Goal: Task Accomplishment & Management: Manage account settings

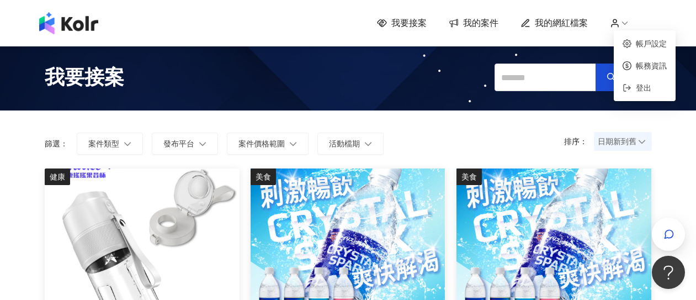
click at [620, 25] on icon at bounding box center [615, 23] width 10 height 10
click at [637, 41] on link "帳戶設定" at bounding box center [651, 43] width 31 height 9
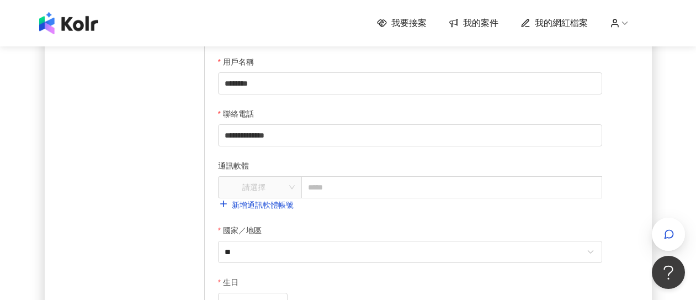
scroll to position [276, 0]
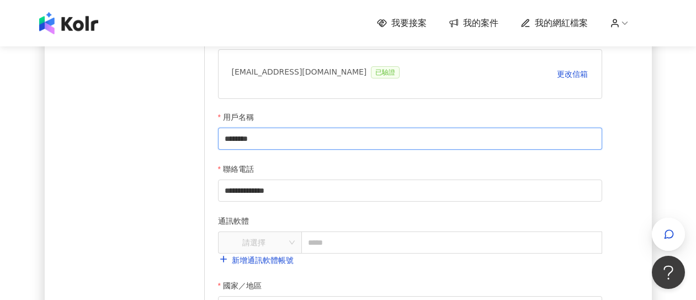
click at [314, 140] on input "********" at bounding box center [410, 138] width 384 height 22
type input "*********"
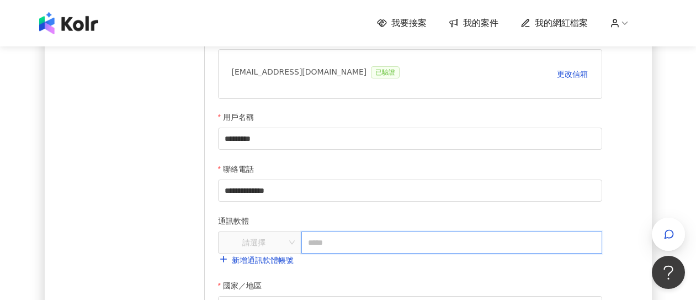
click at [405, 248] on input "text" at bounding box center [451, 242] width 301 height 22
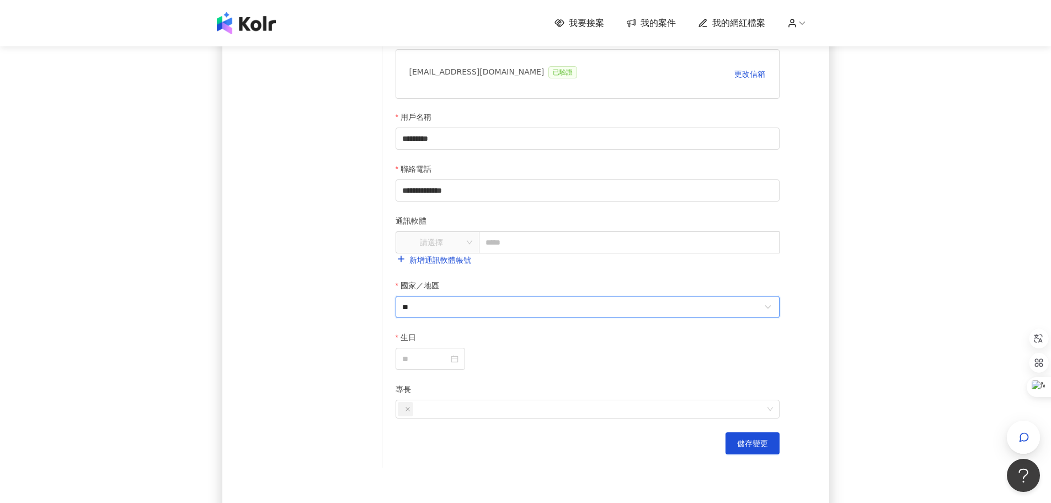
click at [472, 309] on input "**" at bounding box center [581, 306] width 359 height 21
click at [459, 358] on div at bounding box center [430, 359] width 56 height 12
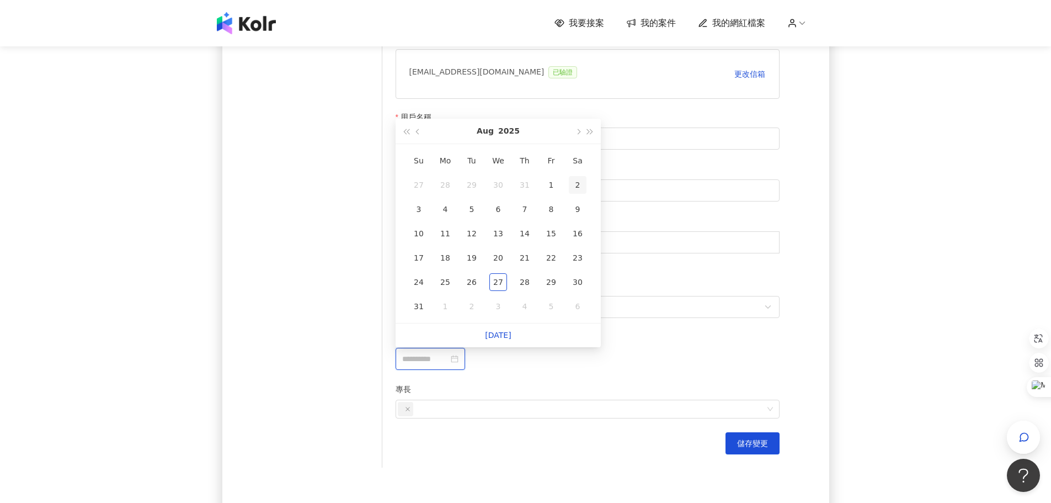
type input "**********"
click at [578, 130] on span "button" at bounding box center [578, 132] width 6 height 6
click at [580, 254] on div "27" at bounding box center [578, 258] width 18 height 18
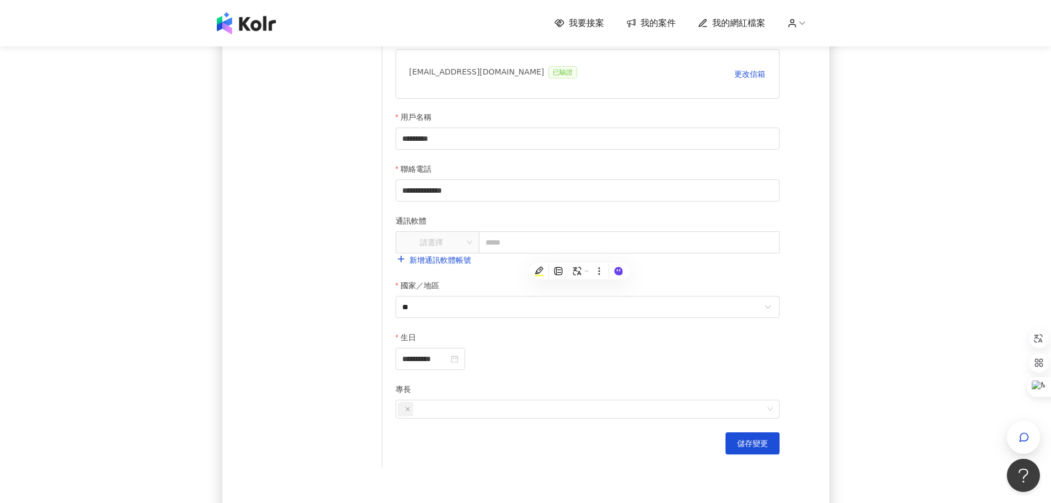
type input "**********"
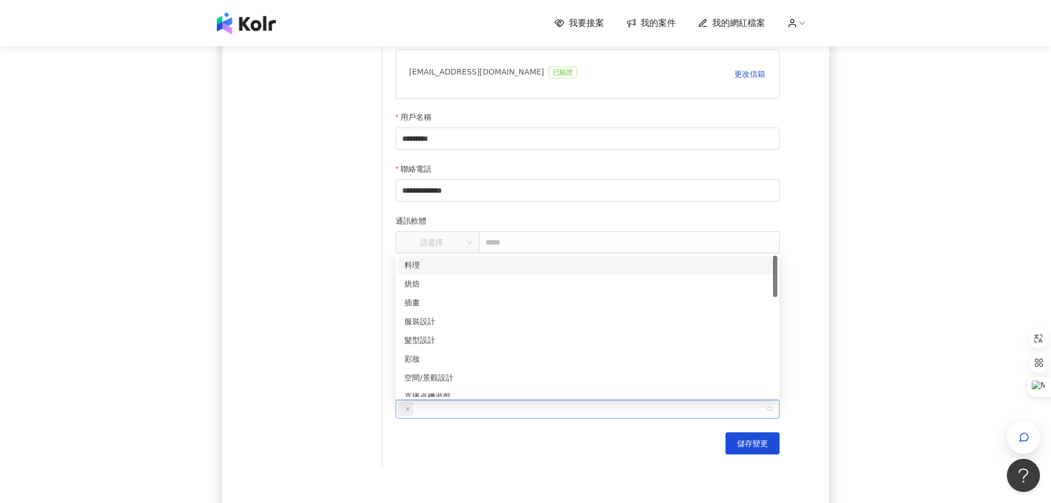
click at [434, 414] on div at bounding box center [582, 409] width 368 height 17
click at [471, 268] on div "服裝設計" at bounding box center [588, 266] width 366 height 12
click at [457, 410] on icon "close" at bounding box center [456, 409] width 4 height 4
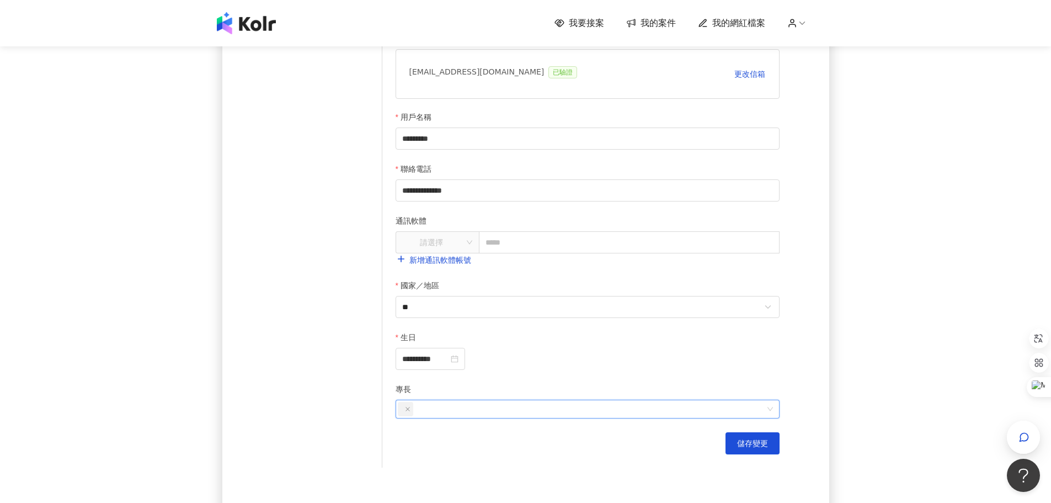
click at [451, 412] on div at bounding box center [582, 409] width 368 height 17
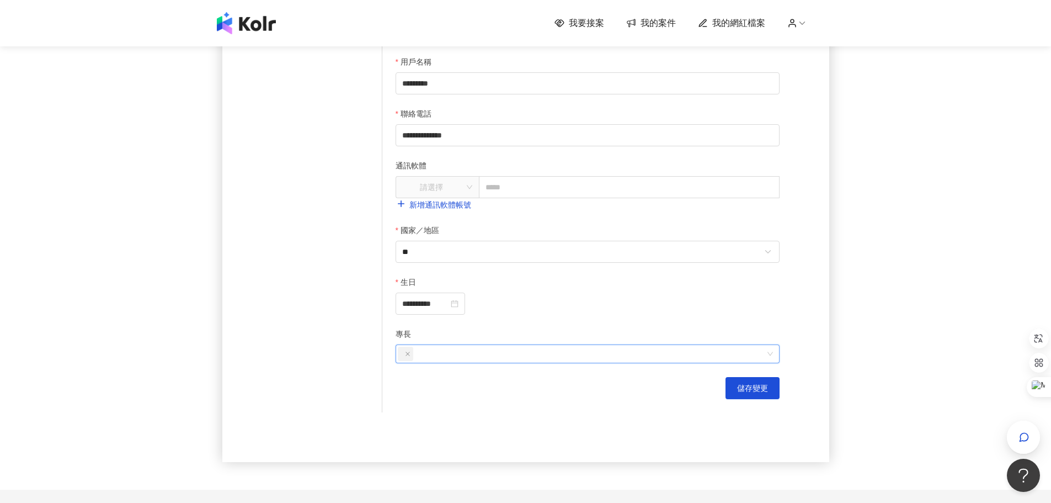
click at [472, 355] on div at bounding box center [582, 353] width 368 height 17
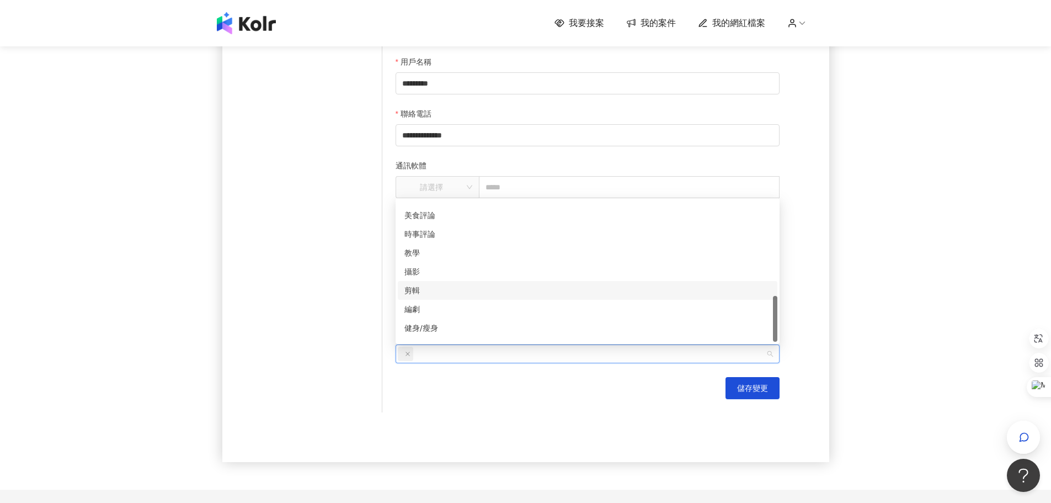
scroll to position [290, 0]
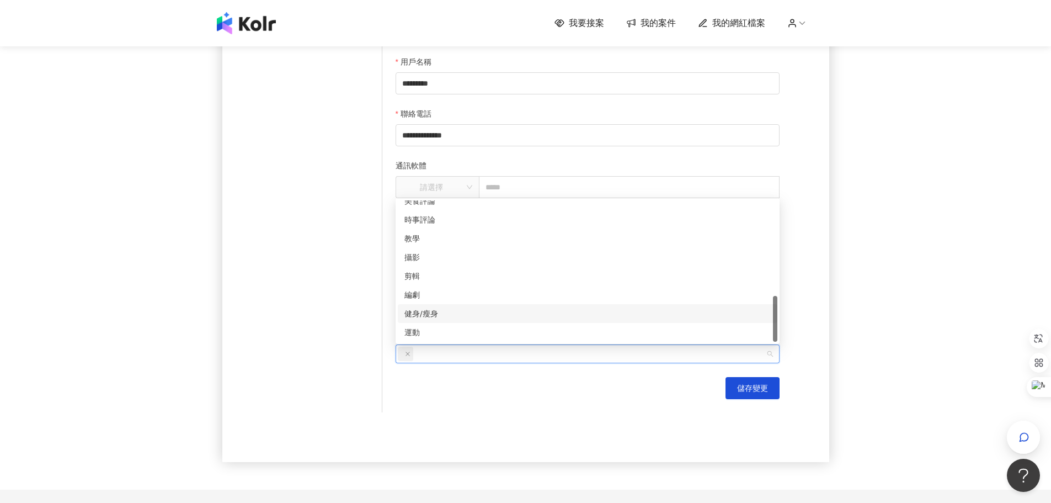
click at [486, 311] on div "健身/瘦身" at bounding box center [588, 313] width 366 height 12
click at [476, 334] on div "運動" at bounding box center [588, 332] width 366 height 12
click at [476, 263] on div "攝影" at bounding box center [588, 257] width 380 height 19
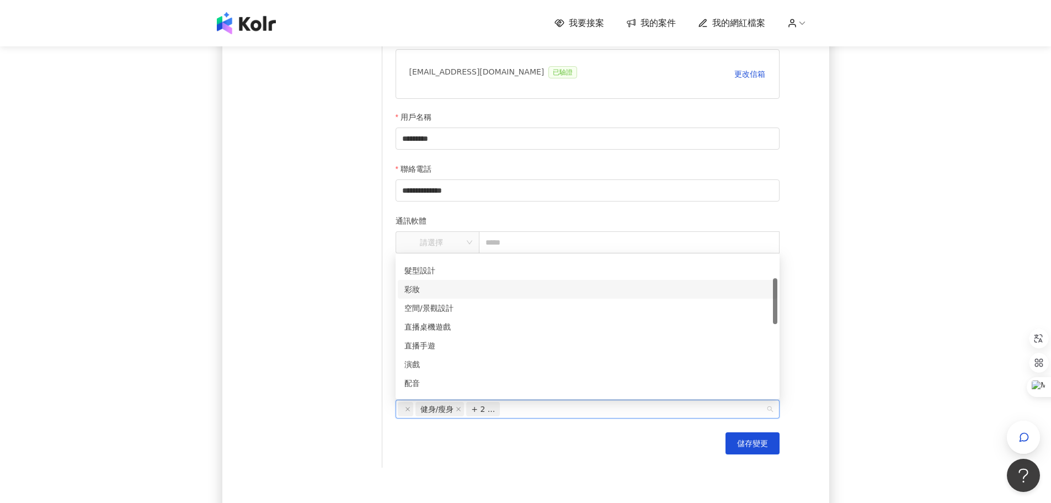
scroll to position [14, 0]
click at [490, 307] on div "服裝設計" at bounding box center [588, 307] width 366 height 12
click at [494, 304] on div "服裝設計" at bounding box center [584, 307] width 359 height 12
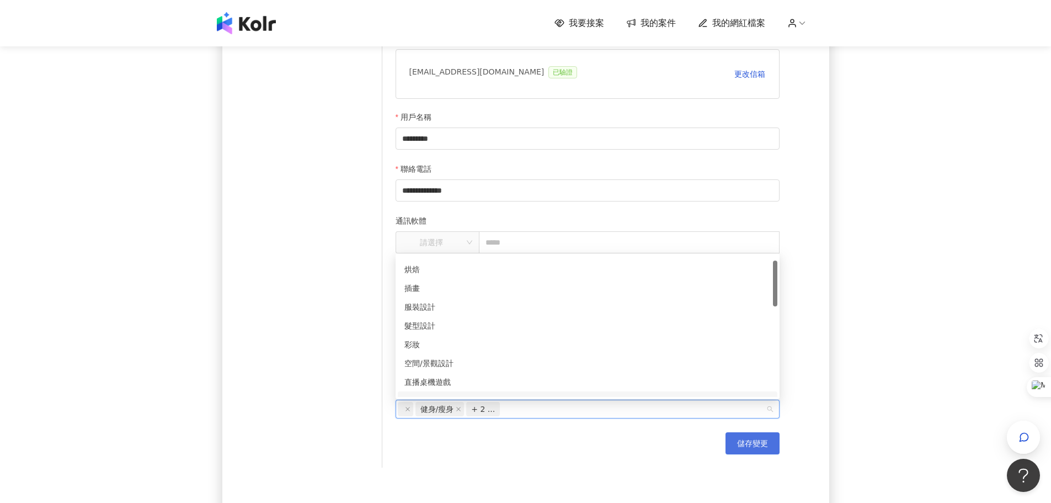
click at [751, 451] on button "儲存變更" at bounding box center [753, 443] width 54 height 22
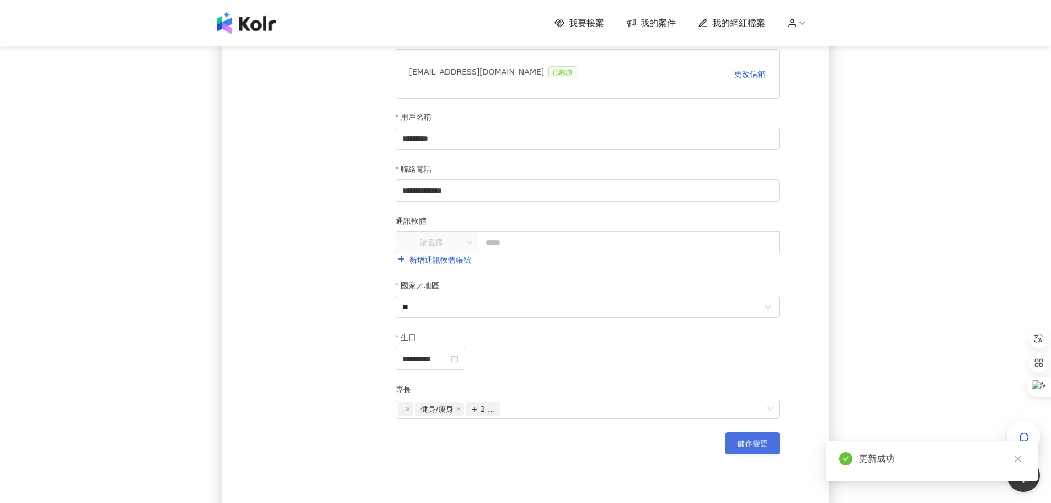
click at [752, 448] on span "儲存變更" at bounding box center [752, 443] width 31 height 9
click at [901, 231] on div "**********" at bounding box center [525, 156] width 1051 height 776
click at [740, 22] on span "我的網紅檔案" at bounding box center [738, 23] width 53 height 12
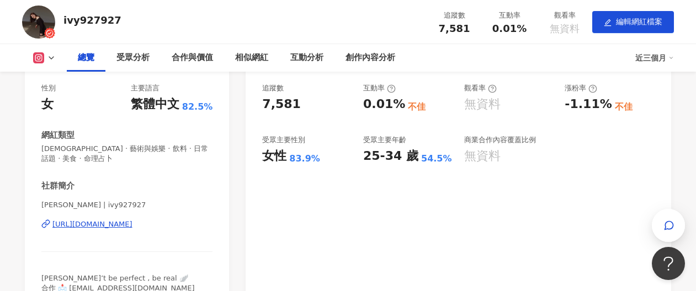
scroll to position [221, 0]
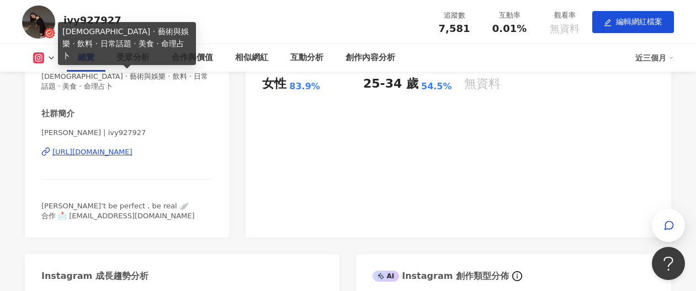
click at [140, 56] on div "[DEMOGRAPHIC_DATA] · 藝術與娛樂 · 飲料 · 日常話題 · 美食 · 命理占卜" at bounding box center [127, 43] width 138 height 43
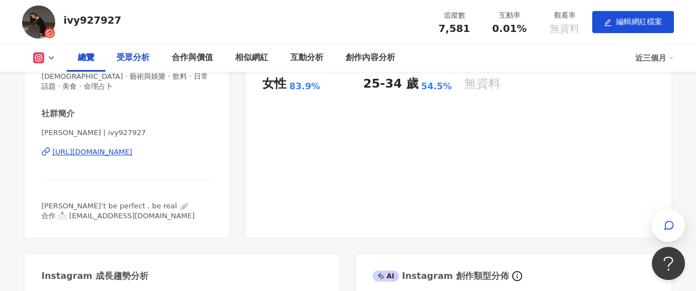
click at [135, 58] on div "受眾分析" at bounding box center [132, 57] width 33 height 13
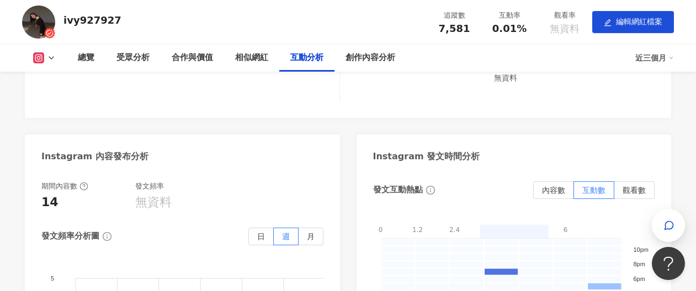
scroll to position [2169, 0]
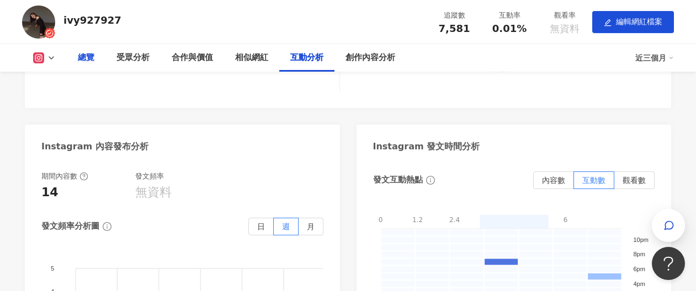
click at [86, 60] on div "總覽" at bounding box center [86, 57] width 17 height 13
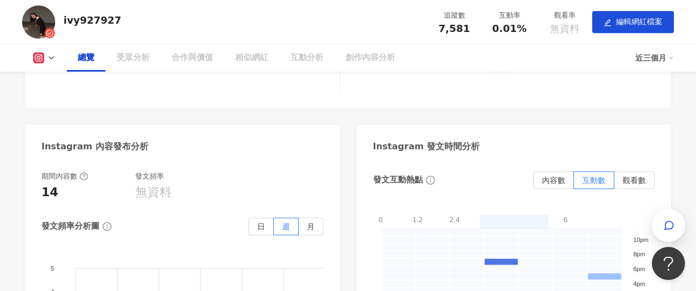
scroll to position [78, 0]
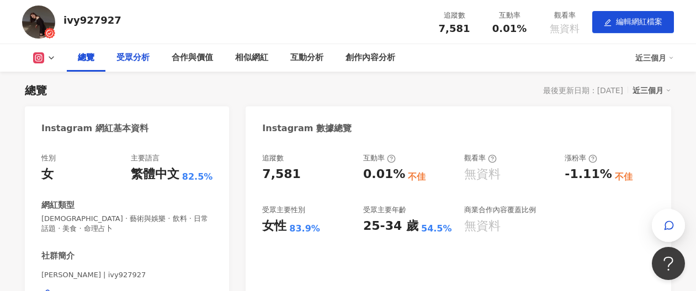
click at [133, 60] on div "受眾分析" at bounding box center [132, 57] width 33 height 13
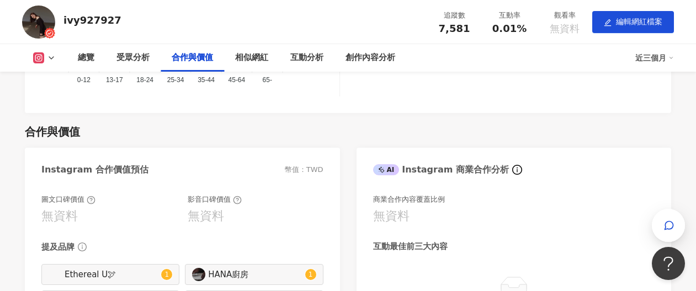
scroll to position [1049, 0]
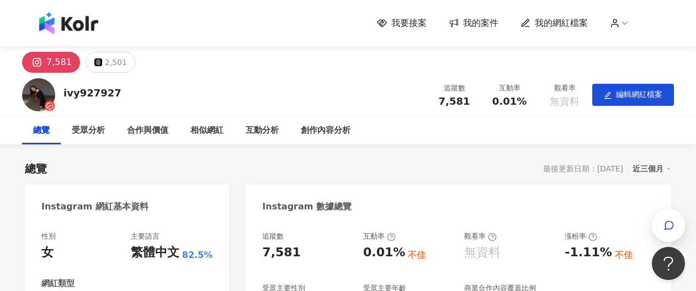
click at [411, 19] on span "我要接案" at bounding box center [408, 23] width 35 height 12
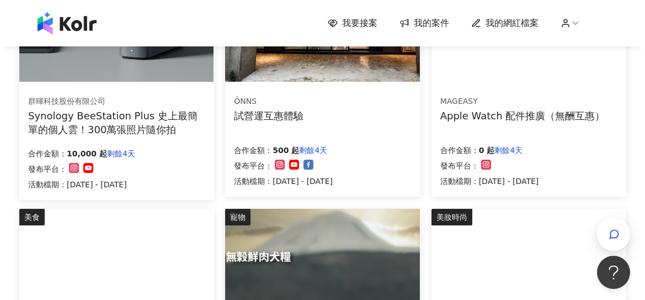
scroll to position [507, 0]
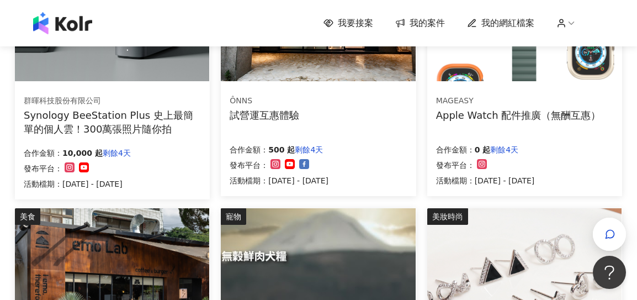
click at [166, 184] on div "合作金額： 10,000 起 剩餘4天 發布平台： 活動檔期：[DATE] - [DATE]" at bounding box center [112, 167] width 177 height 46
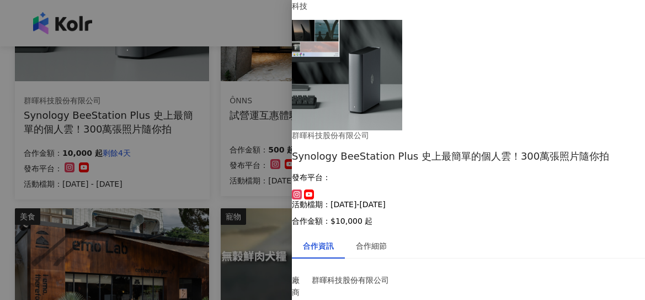
scroll to position [0, 0]
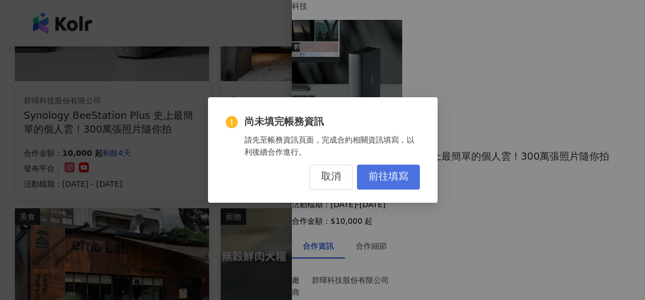
click at [405, 181] on span "前往填寫" at bounding box center [389, 177] width 40 height 12
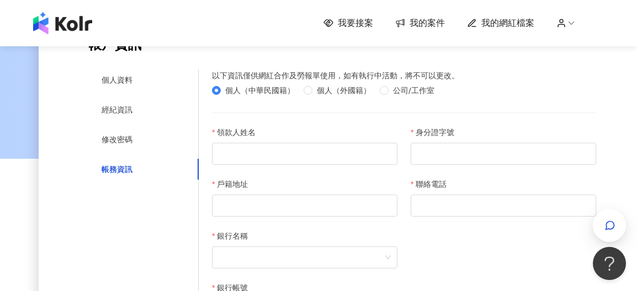
scroll to position [110, 0]
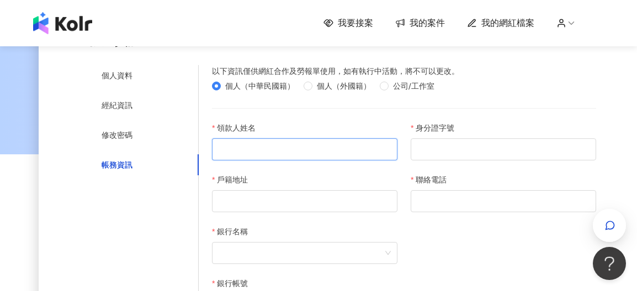
click at [336, 161] on input "領款人姓名" at bounding box center [304, 150] width 185 height 22
click at [298, 161] on input "領款人姓名" at bounding box center [304, 150] width 185 height 22
type input "*"
type input "***"
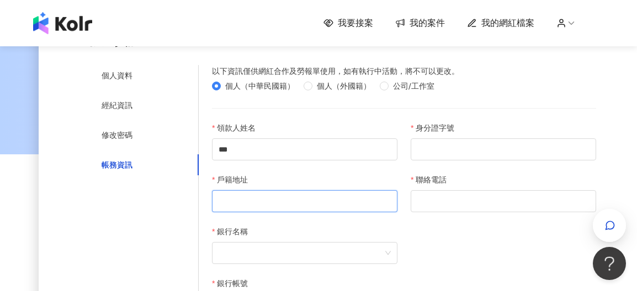
click at [340, 212] on input "戶籍地址" at bounding box center [304, 201] width 185 height 22
type input "*"
type input "**********"
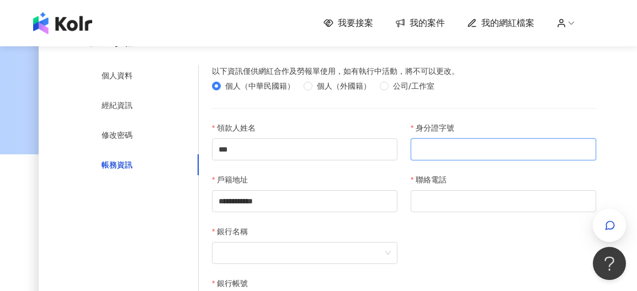
click at [534, 161] on input "身分證字號" at bounding box center [503, 150] width 185 height 22
type input "**********"
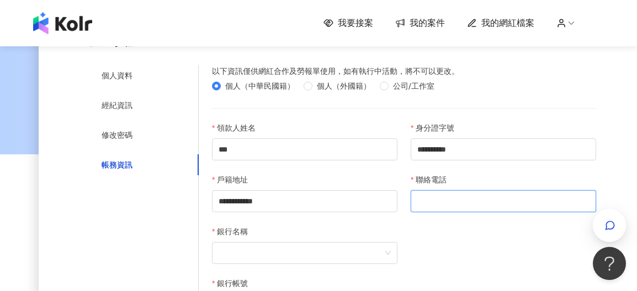
click at [524, 212] on input "聯絡電話" at bounding box center [503, 201] width 185 height 22
type input "**********"
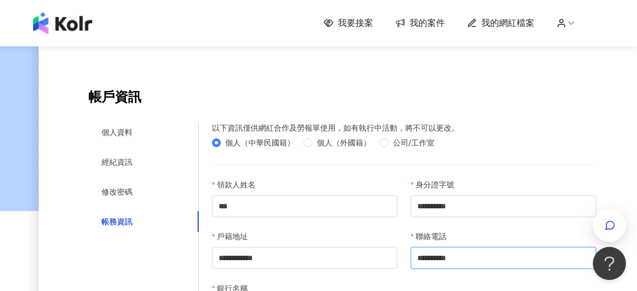
scroll to position [0, 0]
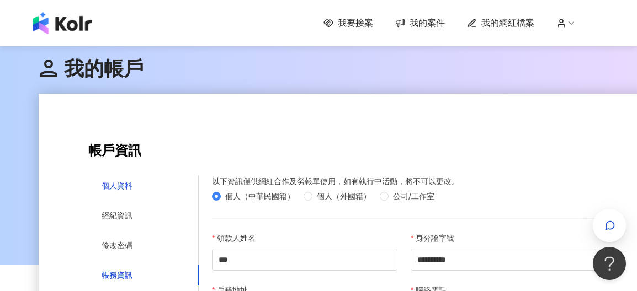
click at [125, 187] on div "個人資料" at bounding box center [117, 186] width 31 height 12
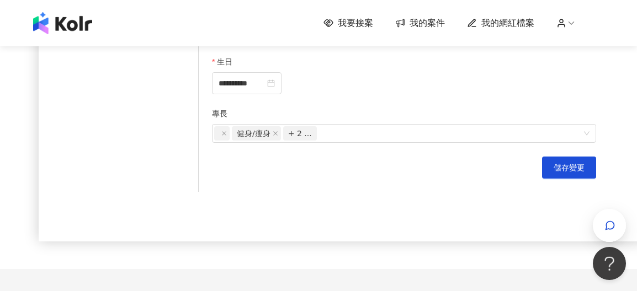
scroll to position [552, 0]
click at [275, 85] on div "**********" at bounding box center [247, 83] width 56 height 12
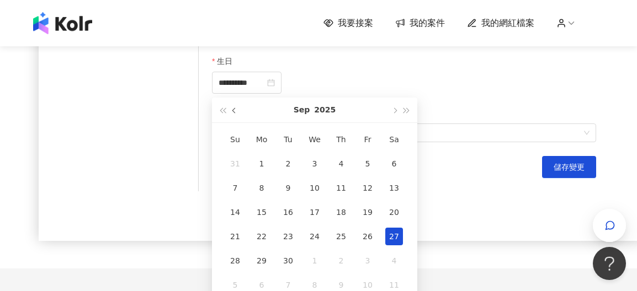
click at [237, 115] on button "button" at bounding box center [234, 110] width 12 height 25
click at [237, 114] on button "button" at bounding box center [234, 110] width 12 height 25
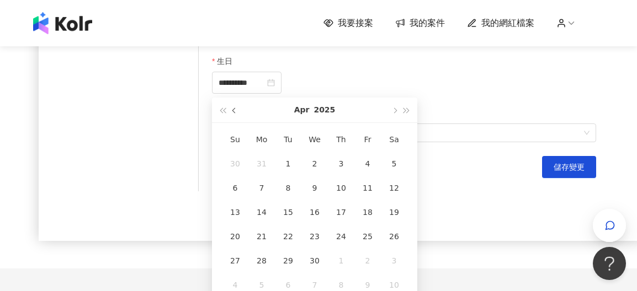
click at [237, 114] on button "button" at bounding box center [234, 110] width 12 height 25
click at [342, 113] on button "2025" at bounding box center [353, 110] width 22 height 25
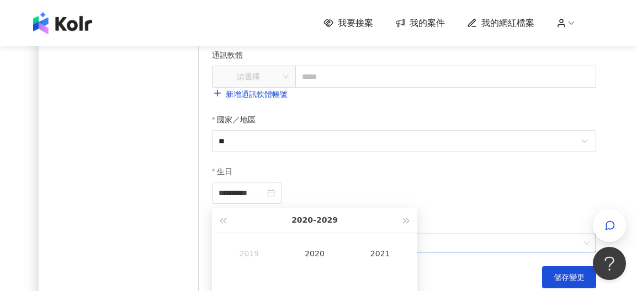
scroll to position [607, 0]
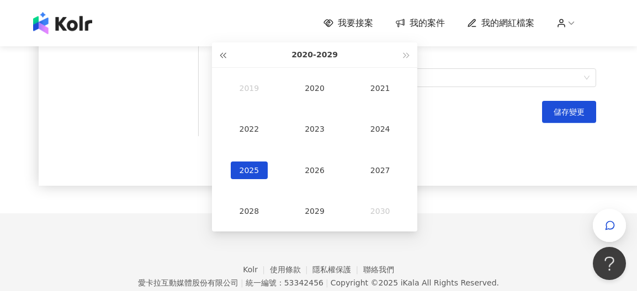
click at [222, 56] on span "button" at bounding box center [223, 56] width 6 height 6
click at [315, 168] on div "1986" at bounding box center [315, 171] width 38 height 18
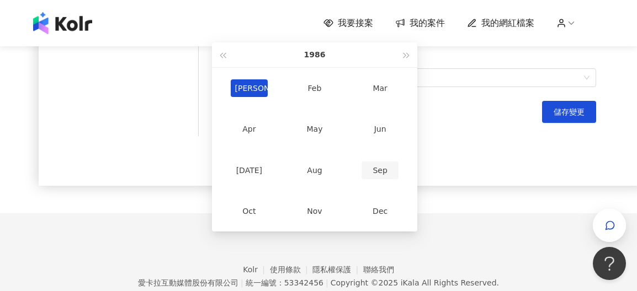
click at [381, 174] on div "Sep" at bounding box center [380, 171] width 38 height 18
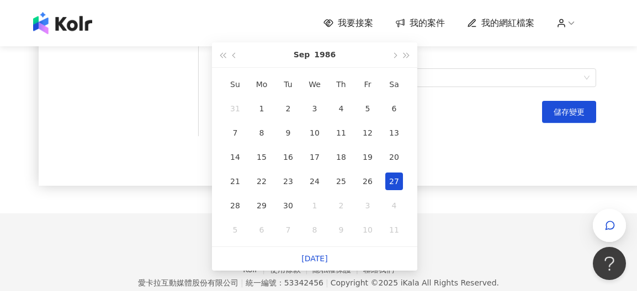
type input "**********"
click at [392, 183] on div "27" at bounding box center [394, 182] width 18 height 18
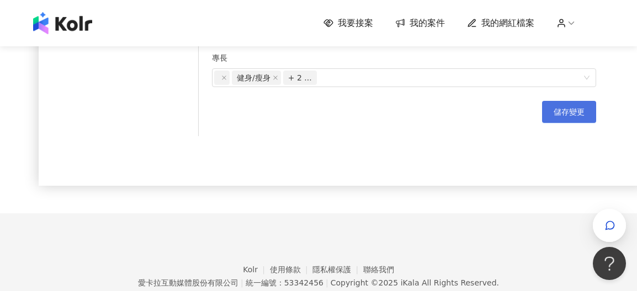
click at [569, 112] on span "儲存變更" at bounding box center [569, 112] width 31 height 9
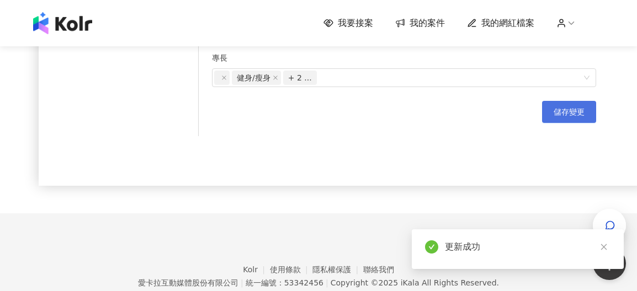
drag, startPoint x: 566, startPoint y: 121, endPoint x: 537, endPoint y: 121, distance: 28.1
click at [566, 121] on button "儲存變更" at bounding box center [569, 112] width 54 height 22
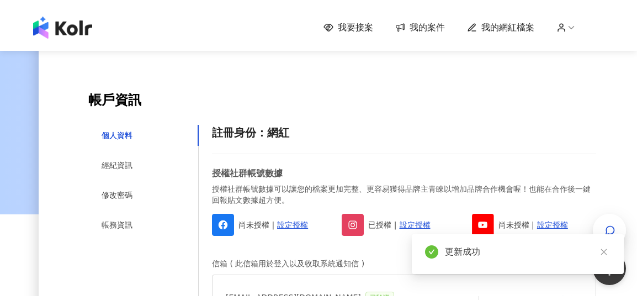
scroll to position [0, 0]
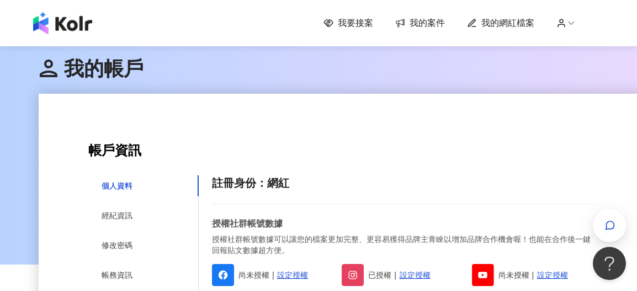
click at [373, 23] on span "我要接案" at bounding box center [355, 23] width 35 height 12
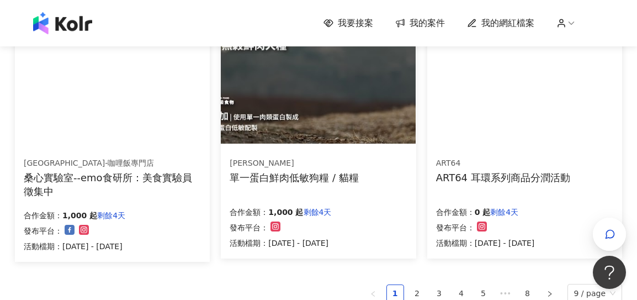
scroll to position [828, 0]
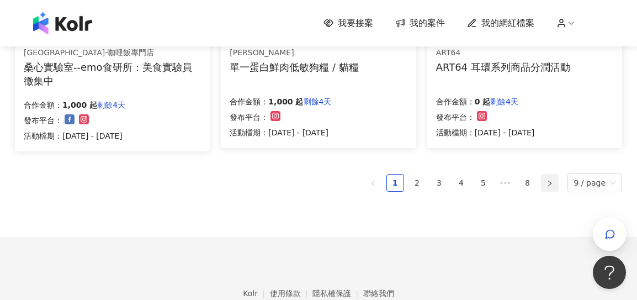
click at [553, 185] on icon "right" at bounding box center [549, 183] width 7 height 7
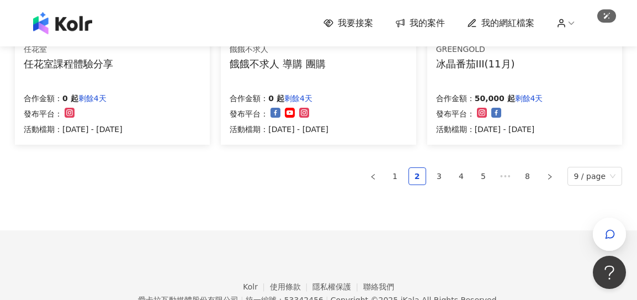
scroll to position [881, 0]
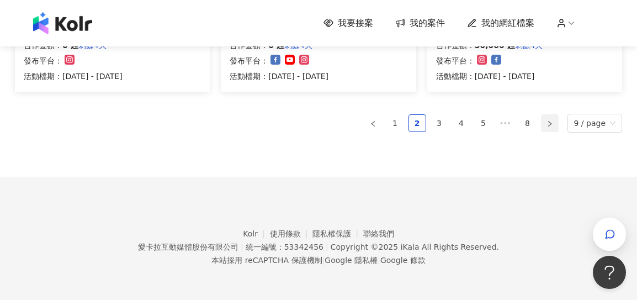
click at [553, 120] on icon "right" at bounding box center [549, 123] width 7 height 7
click at [555, 126] on button "button" at bounding box center [550, 123] width 18 height 18
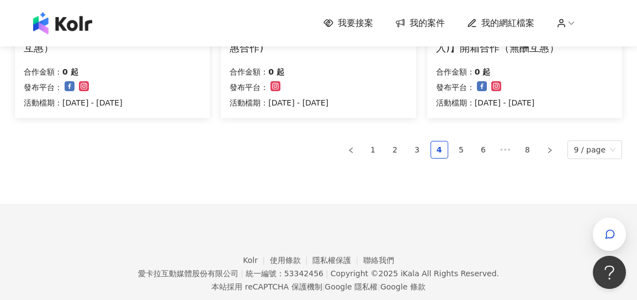
scroll to position [884, 0]
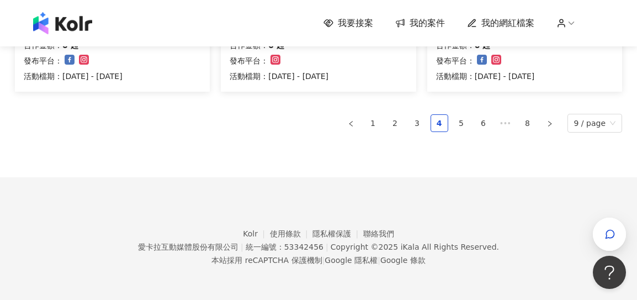
click at [542, 121] on ul "1 2 3 4 5 6 ••• 8 9 / page" at bounding box center [318, 123] width 607 height 19
click at [549, 120] on icon "right" at bounding box center [549, 123] width 7 height 7
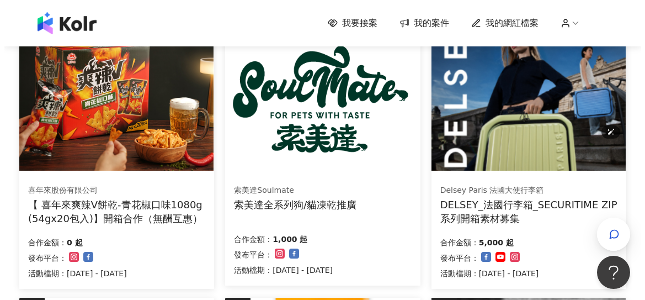
scroll to position [170, 0]
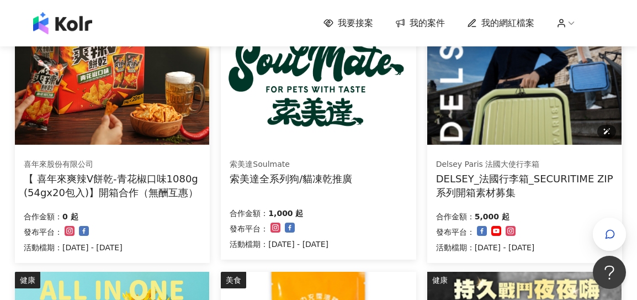
click at [557, 84] on img at bounding box center [524, 71] width 194 height 146
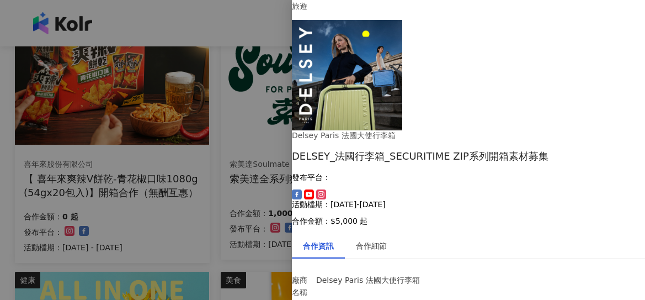
scroll to position [144, 0]
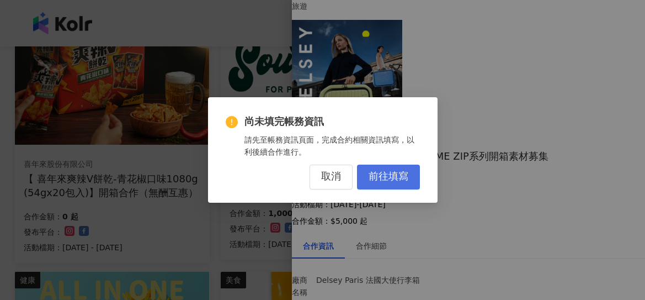
click at [375, 173] on span "前往填寫" at bounding box center [389, 177] width 40 height 12
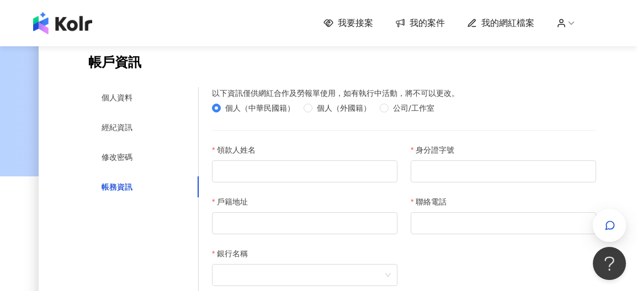
scroll to position [55, 0]
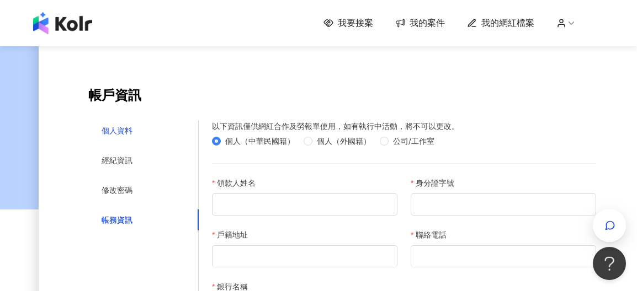
click at [127, 125] on div "個人資料" at bounding box center [117, 131] width 31 height 12
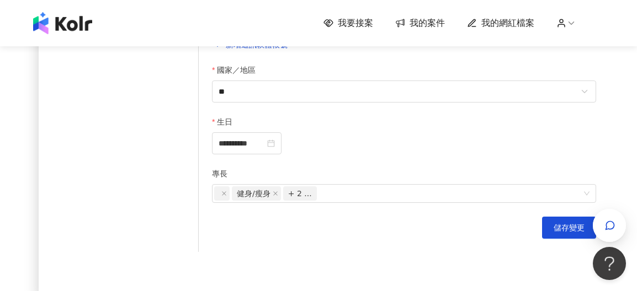
scroll to position [487, 0]
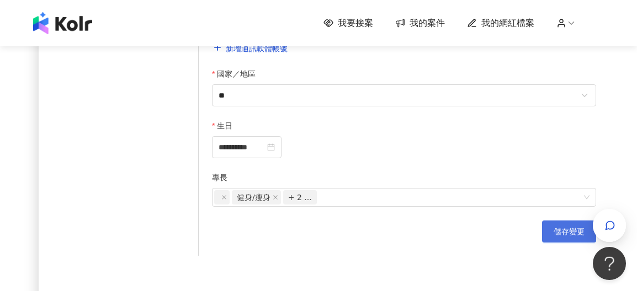
click at [552, 232] on button "儲存變更" at bounding box center [569, 232] width 54 height 22
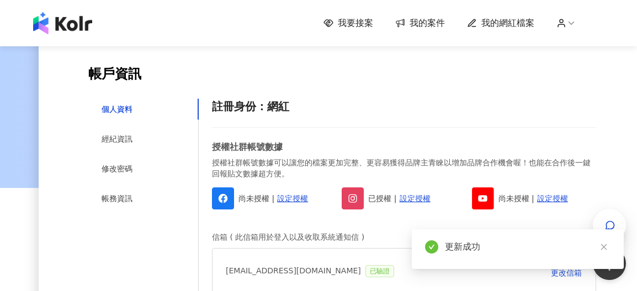
scroll to position [46, 0]
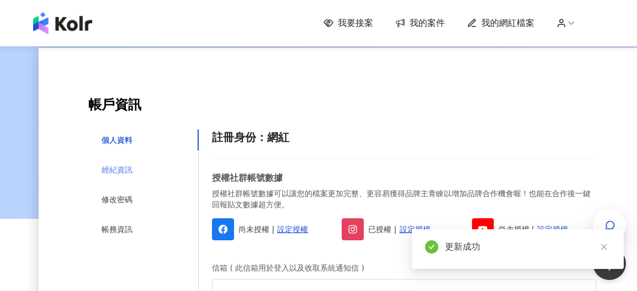
click at [110, 163] on div "經紀資訊" at bounding box center [143, 169] width 110 height 21
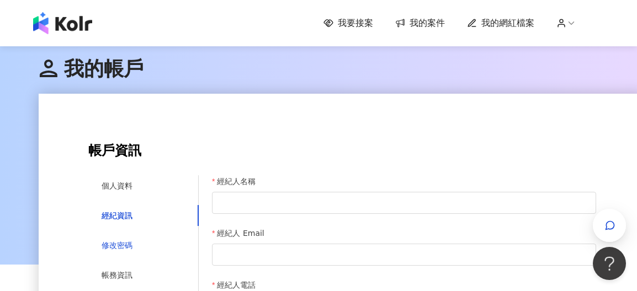
click at [128, 246] on div "修改密碼" at bounding box center [117, 246] width 31 height 12
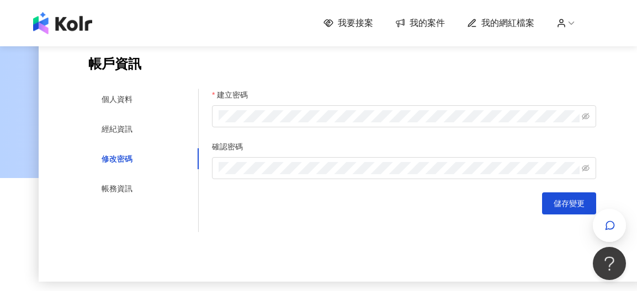
scroll to position [110, 0]
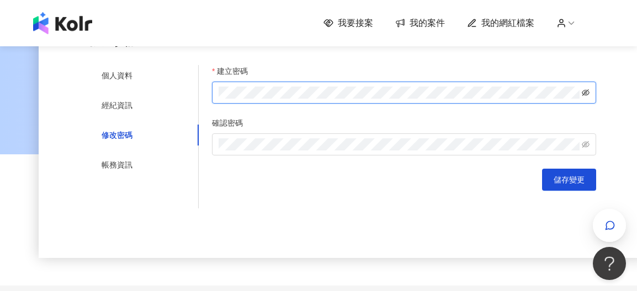
click at [583, 95] on icon "eye-invisible" at bounding box center [586, 92] width 8 height 7
click at [146, 86] on div "**********" at bounding box center [342, 136] width 508 height 143
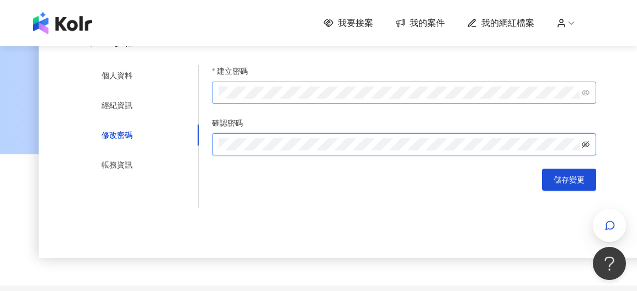
click at [583, 142] on icon "eye-invisible" at bounding box center [586, 145] width 8 height 8
click at [572, 172] on button "儲存變更" at bounding box center [569, 180] width 54 height 22
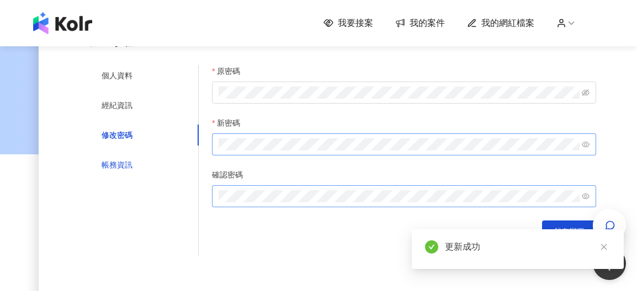
click at [115, 167] on div "帳務資訊" at bounding box center [117, 165] width 31 height 12
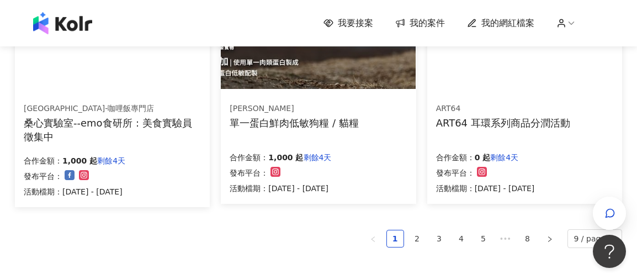
scroll to position [908, 0]
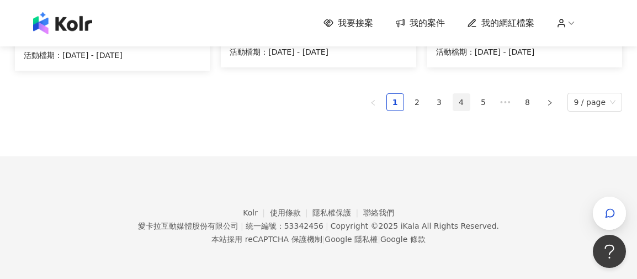
click at [465, 102] on link "4" at bounding box center [461, 102] width 17 height 17
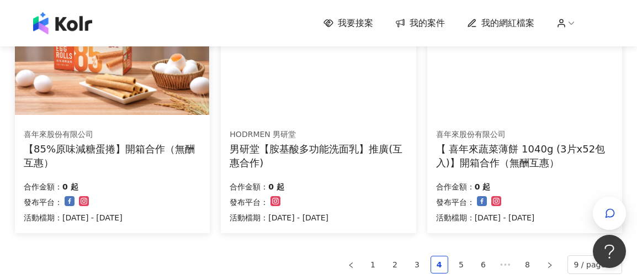
scroll to position [739, 0]
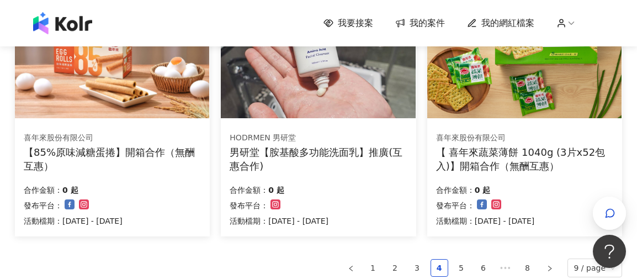
click at [551, 269] on icon "right" at bounding box center [549, 268] width 3 height 6
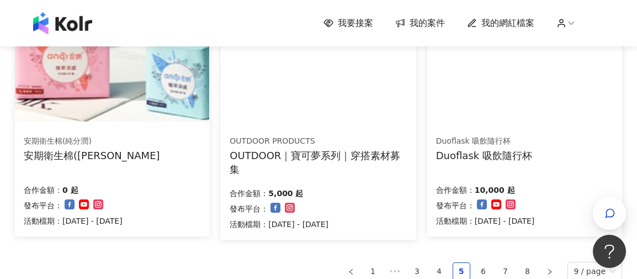
scroll to position [743, 0]
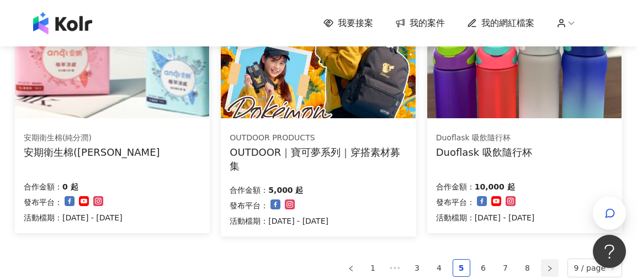
click at [553, 267] on icon "right" at bounding box center [549, 268] width 7 height 7
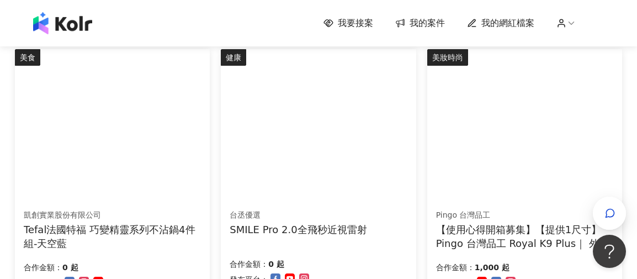
scroll to position [908, 0]
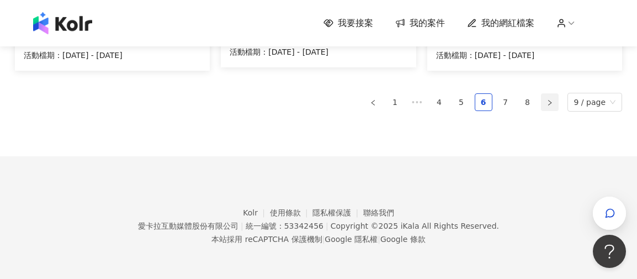
click at [557, 102] on button "button" at bounding box center [550, 102] width 18 height 18
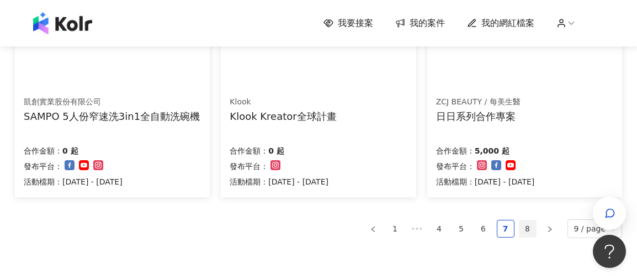
scroll to position [828, 0]
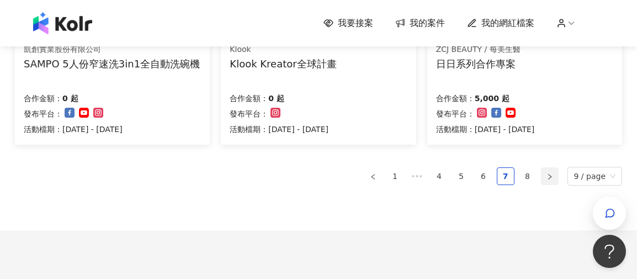
click at [553, 178] on icon "right" at bounding box center [549, 176] width 7 height 7
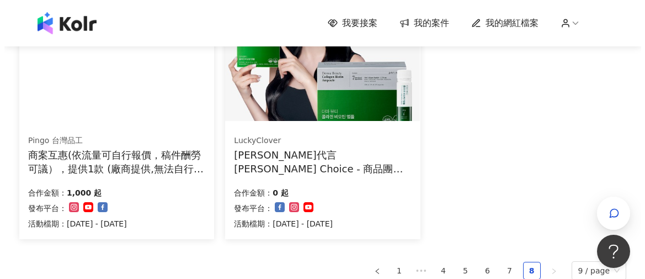
scroll to position [196, 0]
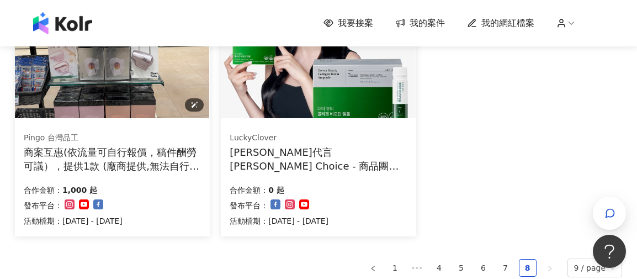
click at [102, 86] on img at bounding box center [112, 45] width 194 height 146
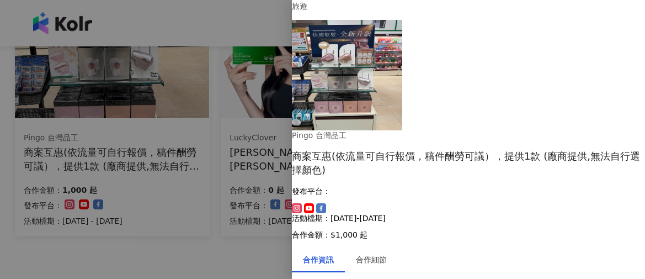
scroll to position [165, 0]
click at [142, 253] on div at bounding box center [322, 139] width 645 height 279
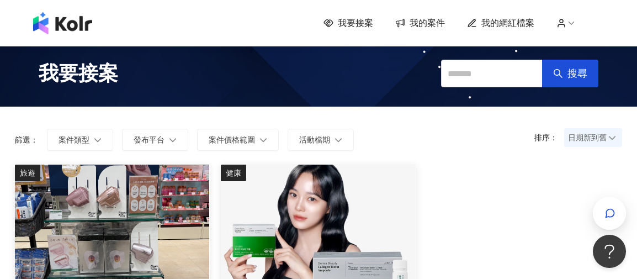
scroll to position [0, 0]
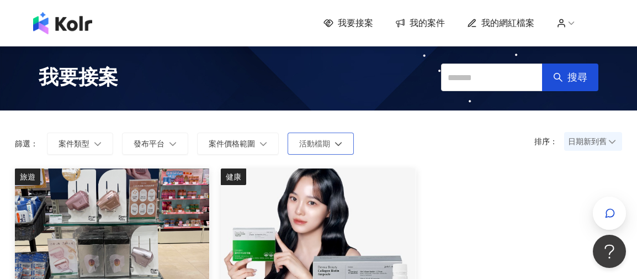
click at [342, 139] on button "活動檔期" at bounding box center [321, 143] width 66 height 22
click at [243, 146] on span "案件價格範圍" at bounding box center [232, 143] width 46 height 9
click at [136, 141] on span "發布平台" at bounding box center [149, 143] width 31 height 9
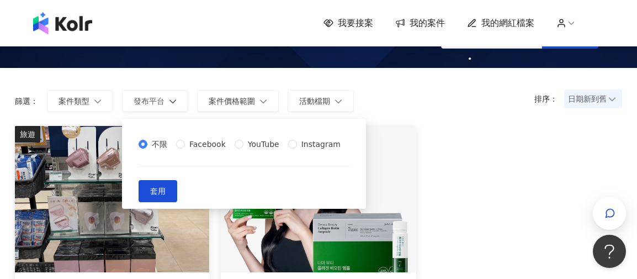
scroll to position [55, 0]
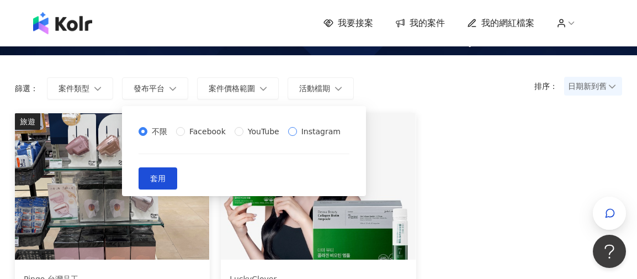
click at [297, 137] on span "Instagram" at bounding box center [321, 131] width 48 height 12
click at [166, 183] on span "套用" at bounding box center [157, 178] width 15 height 9
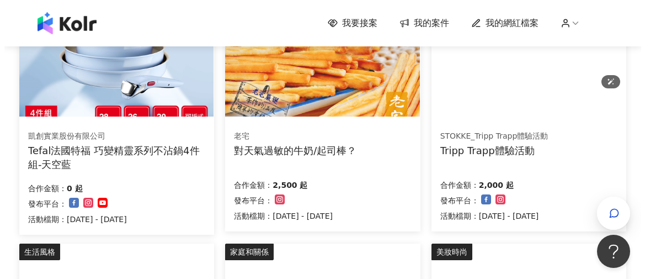
scroll to position [497, 0]
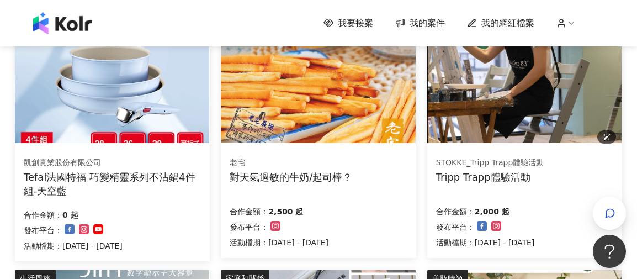
click at [539, 123] on img at bounding box center [524, 70] width 194 height 146
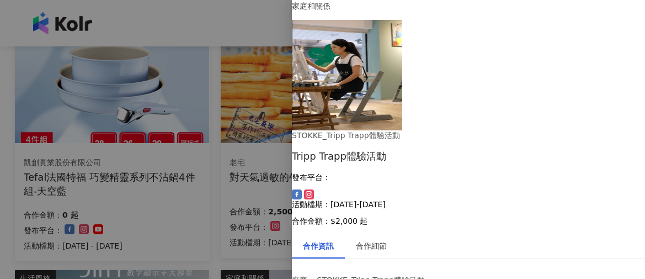
scroll to position [175, 0]
click at [244, 20] on div at bounding box center [322, 139] width 645 height 279
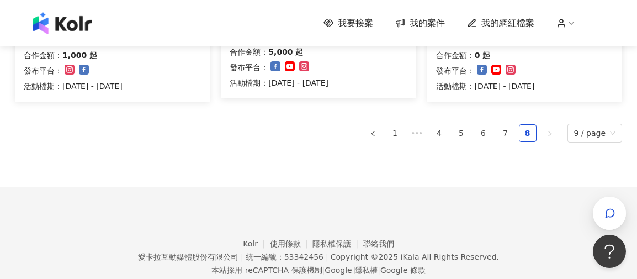
scroll to position [967, 0]
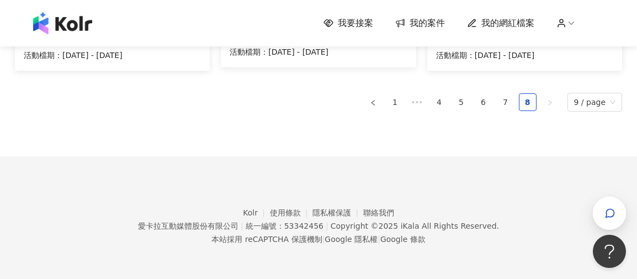
click at [438, 21] on span "我的案件" at bounding box center [426, 23] width 35 height 12
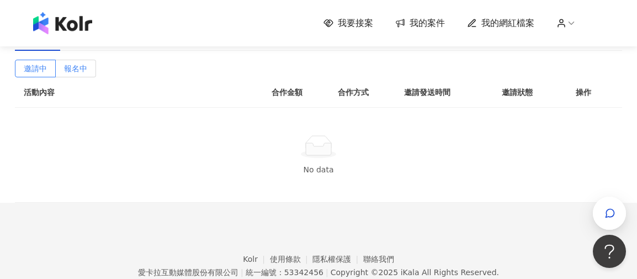
click at [87, 73] on span "報名中" at bounding box center [75, 68] width 23 height 9
click at [158, 44] on div "已結束(0)" at bounding box center [144, 38] width 34 height 12
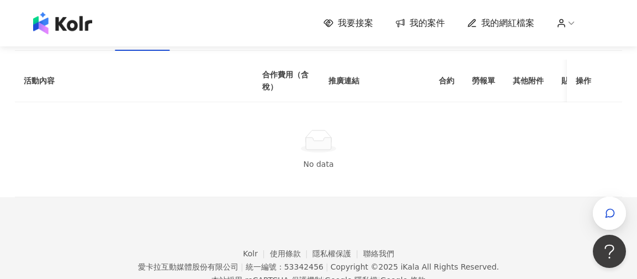
click at [87, 44] on div "進行中(0)" at bounding box center [88, 38] width 34 height 12
click at [50, 51] on div "確認中" at bounding box center [37, 37] width 45 height 25
